Goal: Check status: Check status

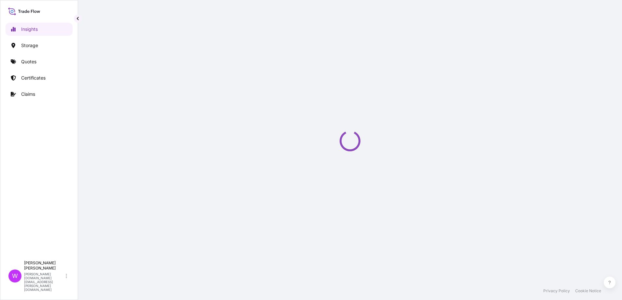
select select "2025"
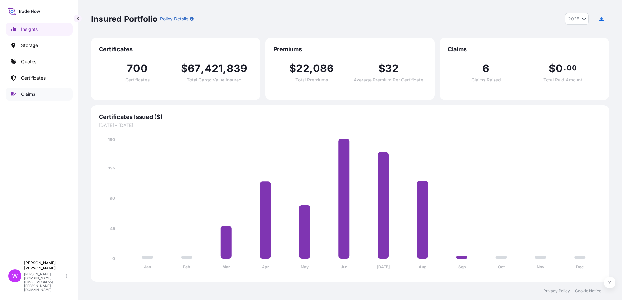
click at [34, 96] on p "Claims" at bounding box center [28, 94] width 14 height 7
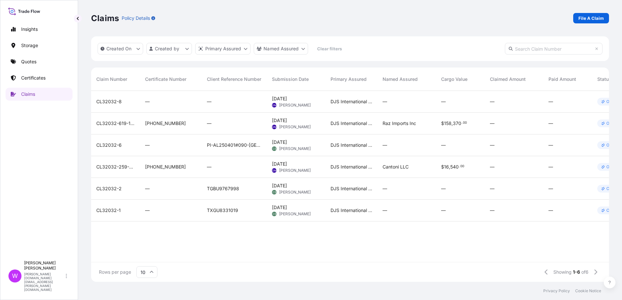
click at [92, 122] on div "CL32032-619-1-7" at bounding box center [115, 124] width 49 height 22
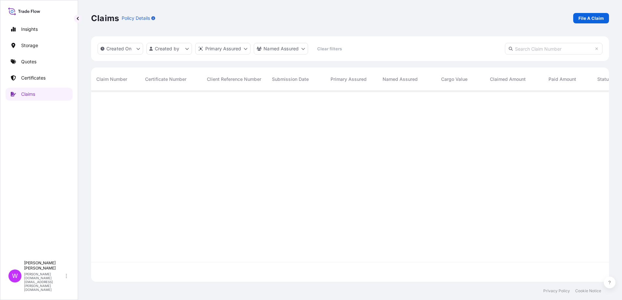
scroll to position [190, 513]
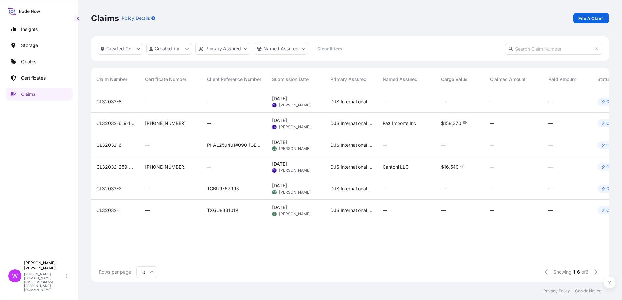
click at [92, 123] on div "CL32032-619-1-7" at bounding box center [115, 124] width 49 height 22
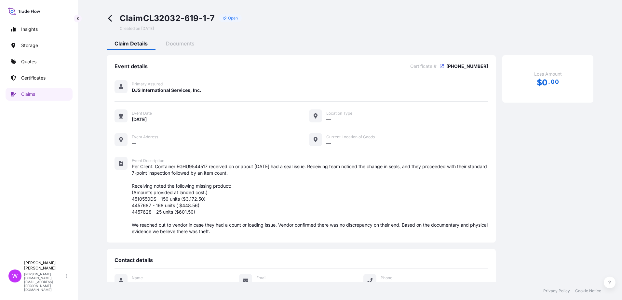
click at [232, 20] on p "Open" at bounding box center [233, 18] width 10 height 5
click at [186, 43] on span "Documents" at bounding box center [180, 43] width 29 height 7
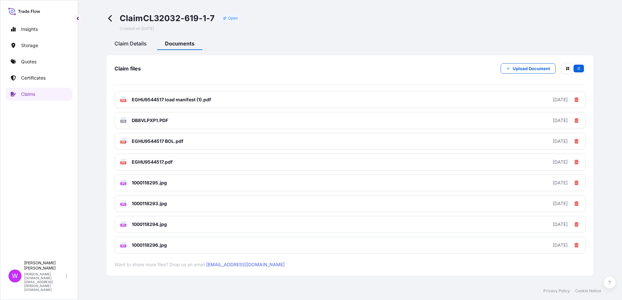
click at [134, 44] on span "Claim Details" at bounding box center [130, 43] width 32 height 7
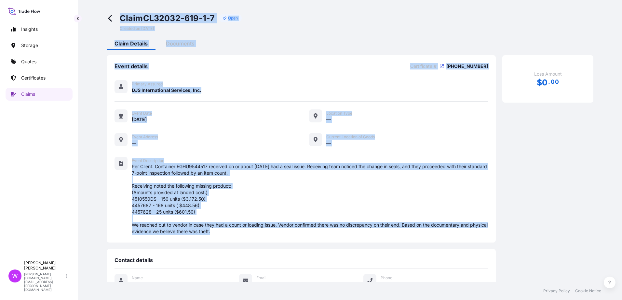
drag, startPoint x: 117, startPoint y: 14, endPoint x: 429, endPoint y: 230, distance: 379.1
click at [429, 230] on div "Claim CL32032-619-1-7 Open Created on [DATE] Claim Details Documents Event deta…" at bounding box center [350, 161] width 518 height 322
copy div "Claim CL32032-619-1-7 Open Created on [DATE] Claim Details Documents Event deta…"
